Goal: Task Accomplishment & Management: Manage account settings

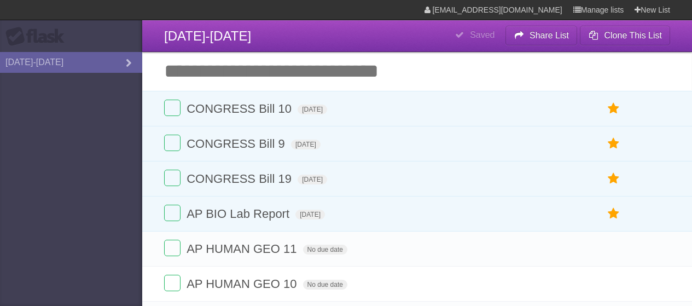
scroll to position [15, 0]
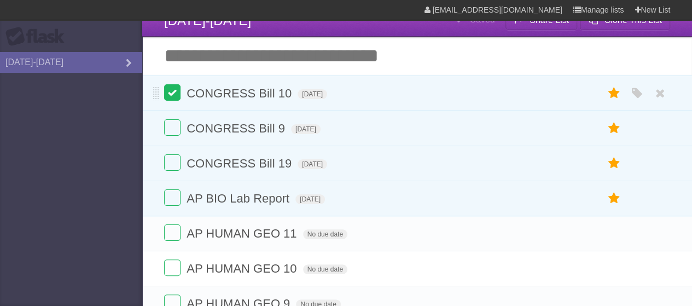
click at [173, 99] on label at bounding box center [172, 92] width 16 height 16
click at [175, 122] on label at bounding box center [172, 127] width 16 height 16
click at [164, 161] on li "CONGRESS Bill 19 [DATE] White Red Blue Green Purple Orange" at bounding box center [417, 164] width 550 height 36
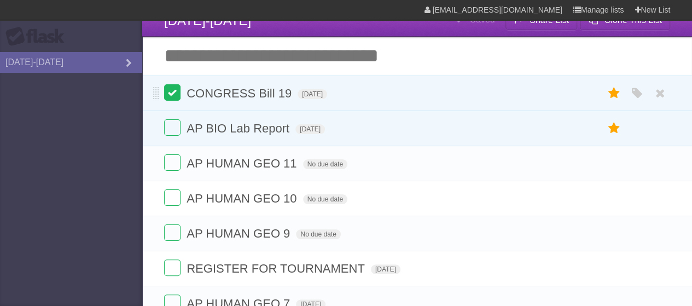
click at [176, 89] on label at bounding box center [172, 92] width 16 height 16
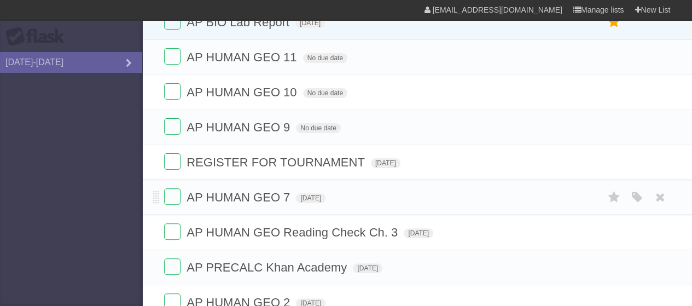
scroll to position [85, 0]
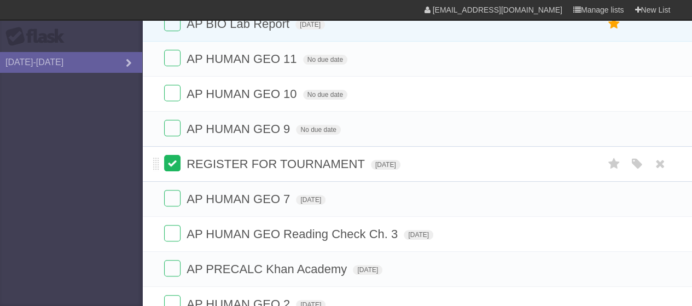
click at [175, 166] on label at bounding box center [172, 163] width 16 height 16
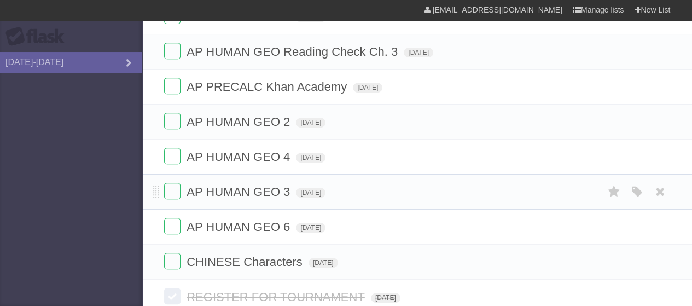
scroll to position [0, 0]
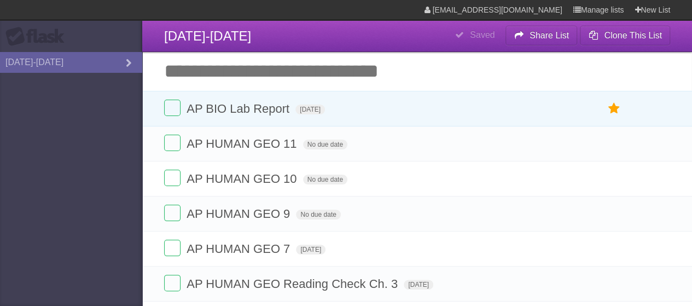
click at [291, 68] on input "Add another task" at bounding box center [417, 71] width 550 height 38
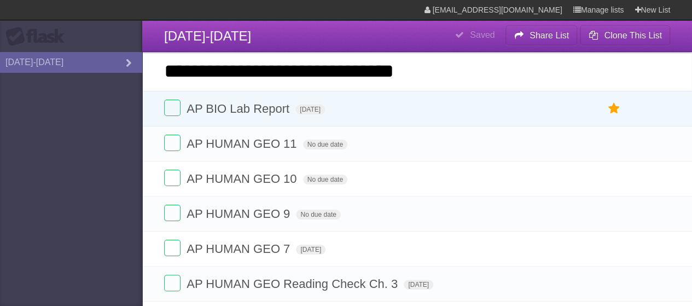
type input "**********"
click input "*********" at bounding box center [0, 0] width 0 height 0
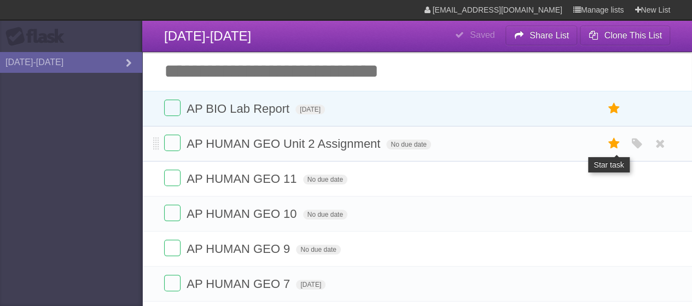
click at [617, 145] on icon at bounding box center [613, 144] width 15 height 18
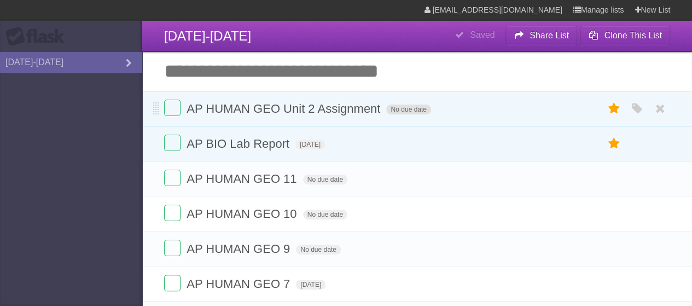
click at [403, 112] on span "No due date" at bounding box center [408, 110] width 44 height 10
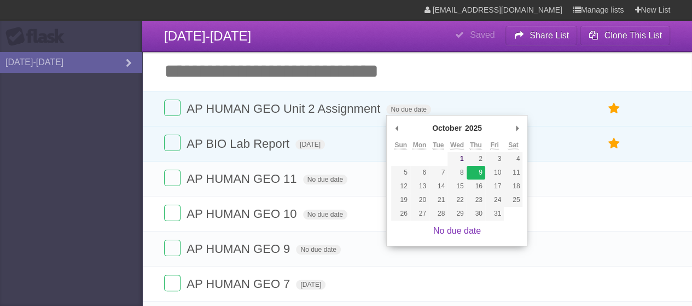
type span "[DATE]"
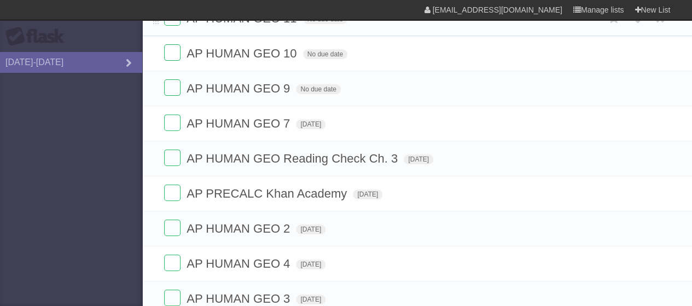
scroll to position [161, 0]
click at [169, 160] on label at bounding box center [172, 157] width 16 height 16
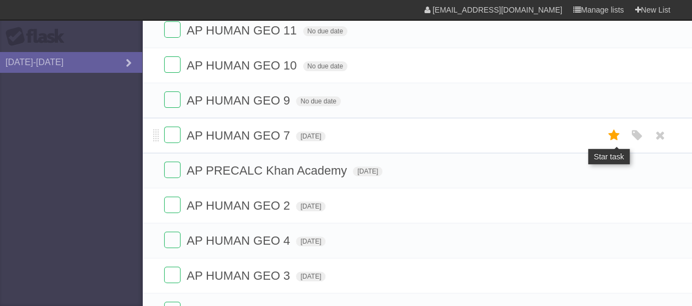
scroll to position [147, 0]
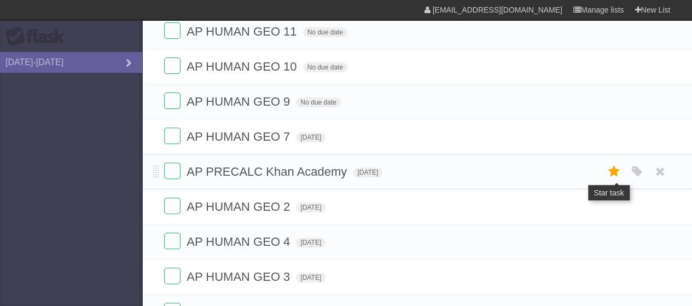
click at [614, 165] on icon at bounding box center [613, 172] width 15 height 18
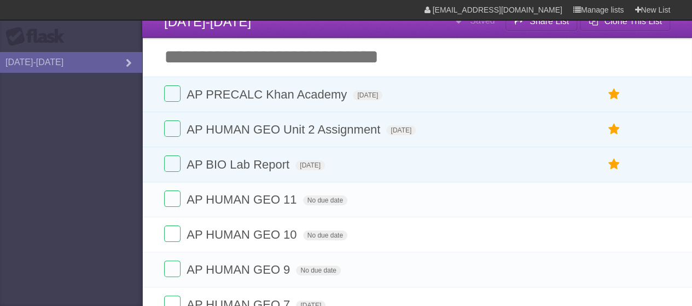
scroll to position [0, 0]
